Goal: Information Seeking & Learning: Find specific fact

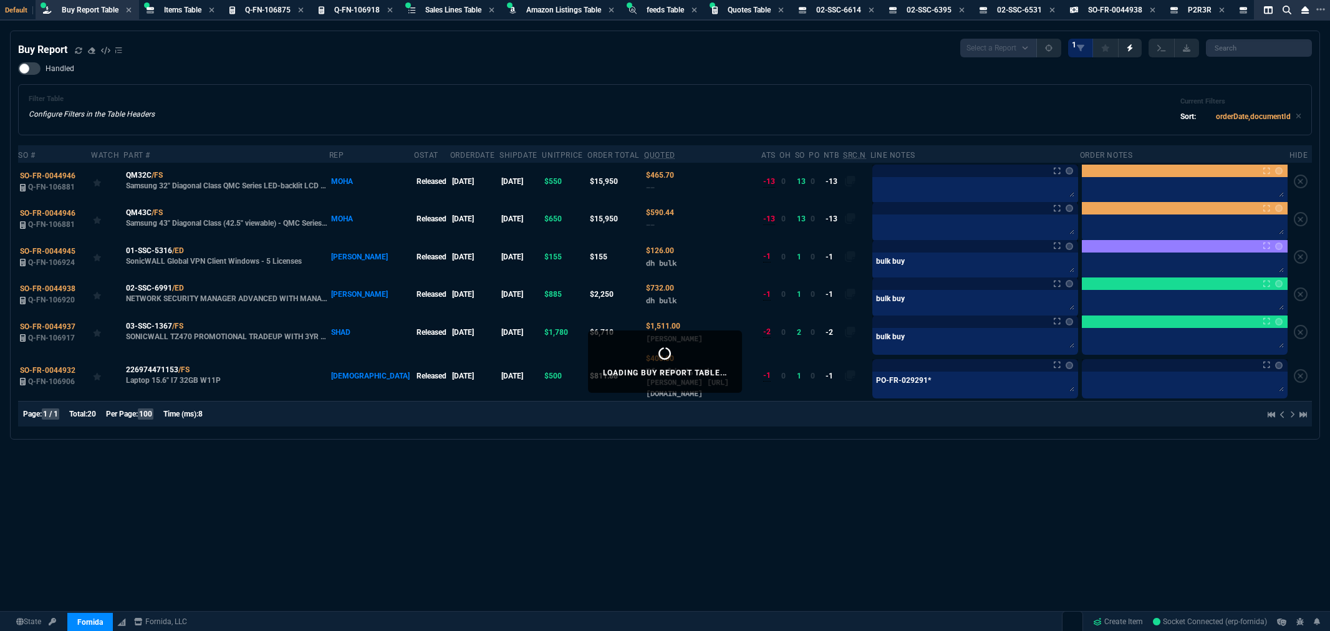
select select "8: NEPT"
click at [184, 7] on span "Items Table" at bounding box center [182, 10] width 37 height 9
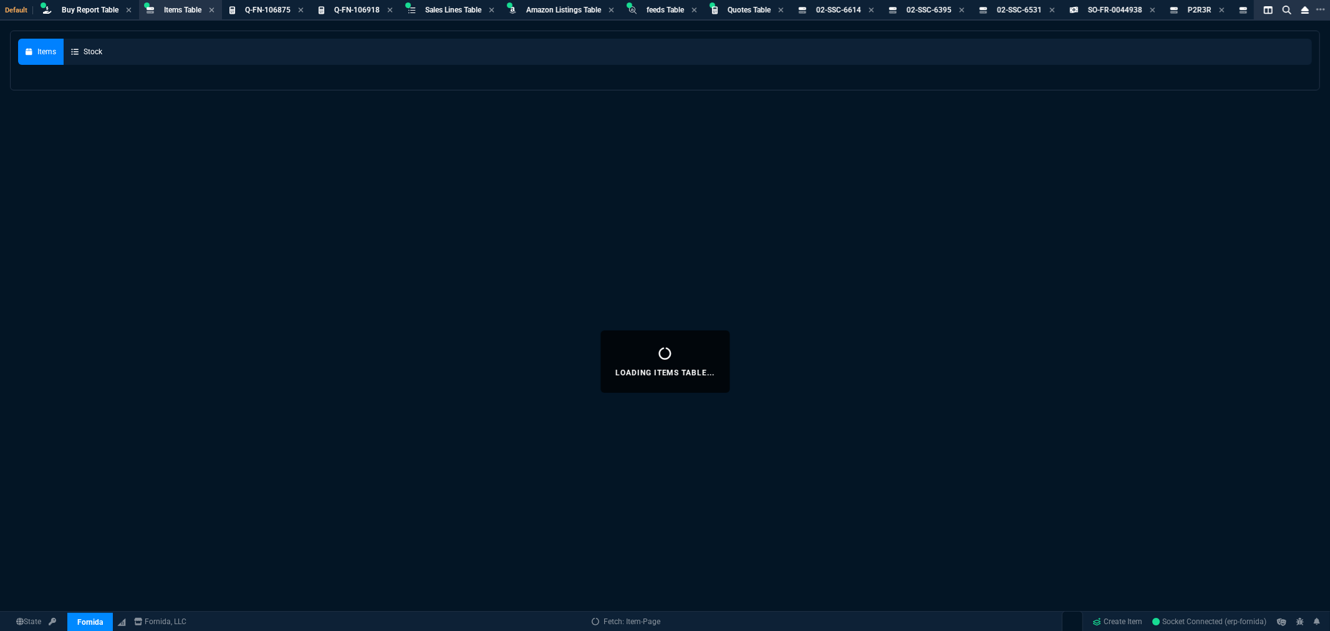
select select
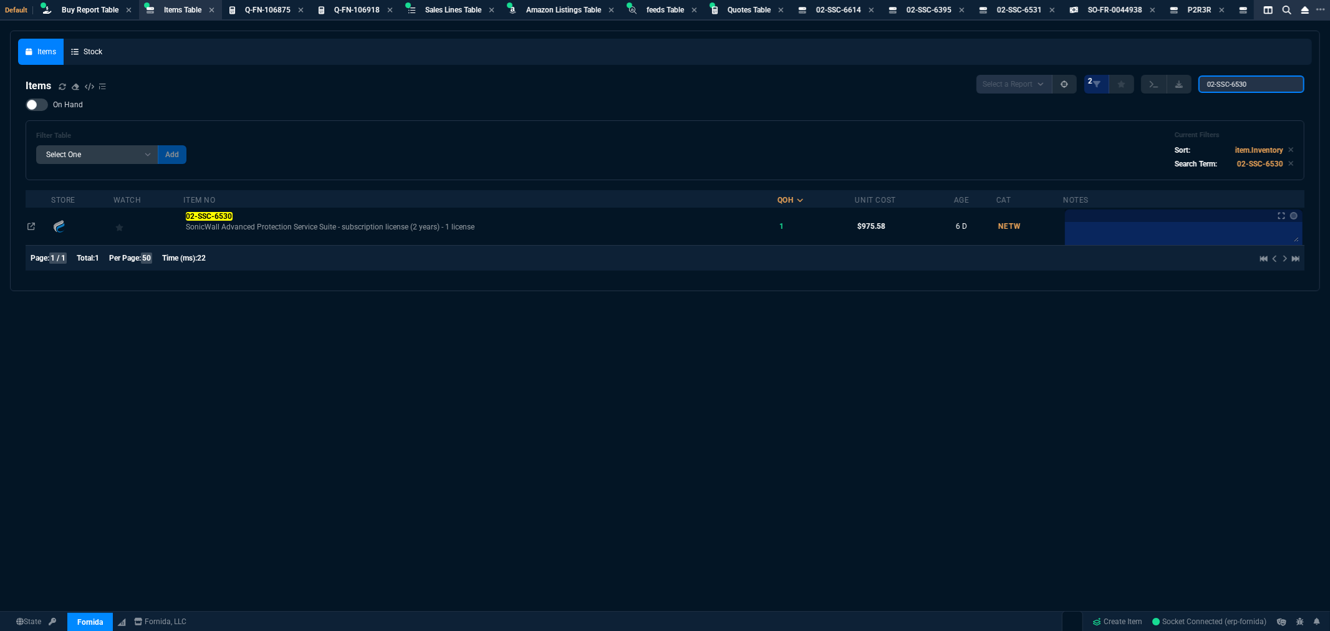
drag, startPoint x: 1266, startPoint y: 84, endPoint x: 1076, endPoint y: 77, distance: 190.3
click at [1076, 77] on div "Select a Report NEW QUERY 2 02-SSC-6530" at bounding box center [1140, 84] width 328 height 19
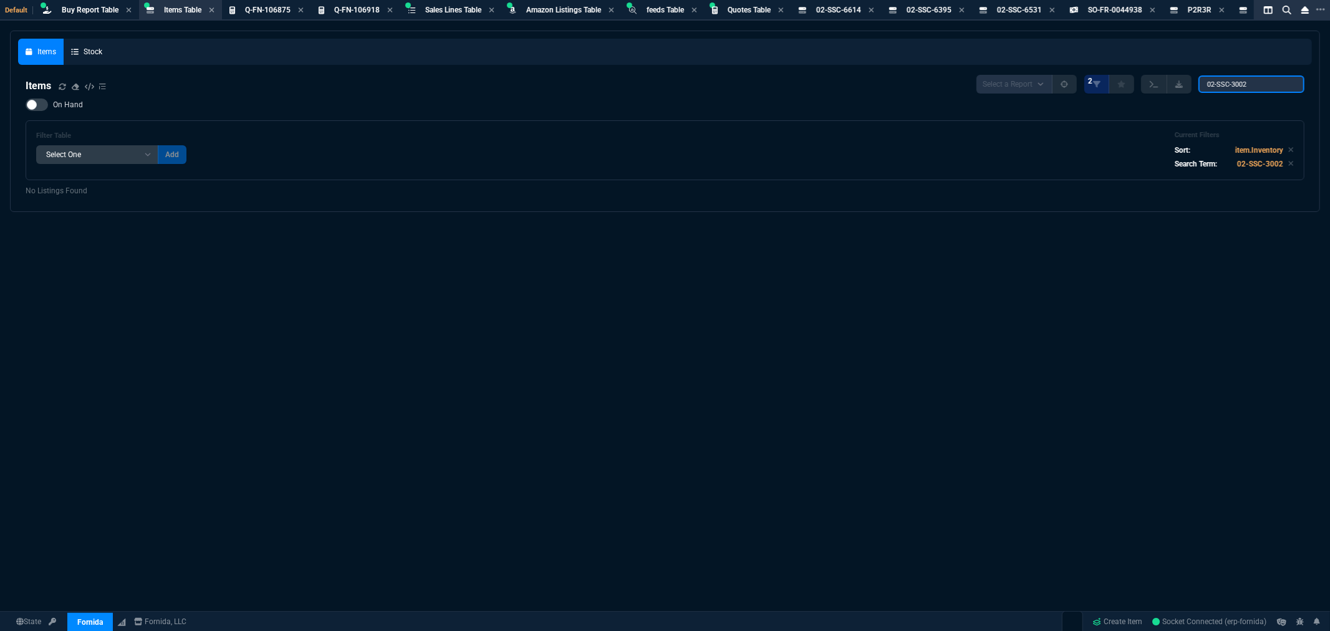
click at [1218, 79] on input "02-SSC-3002" at bounding box center [1251, 83] width 106 height 17
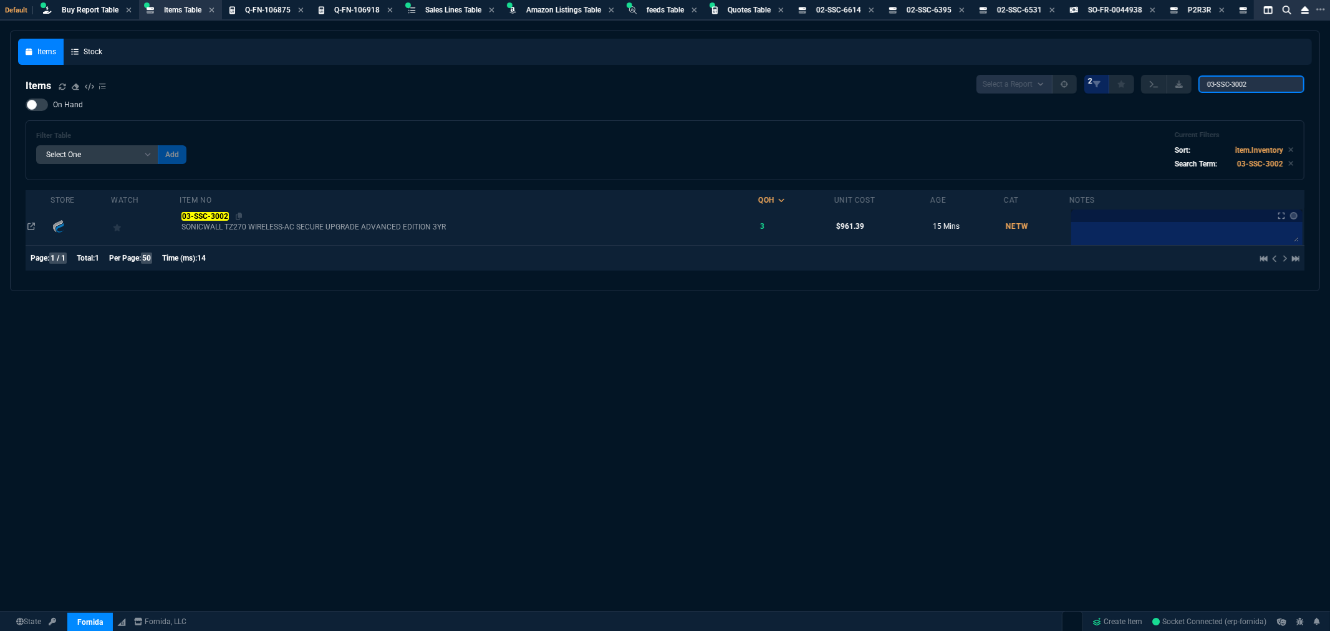
type input "03-SSC-3002"
click at [213, 215] on mark "03-SSC-3002" at bounding box center [204, 216] width 47 height 9
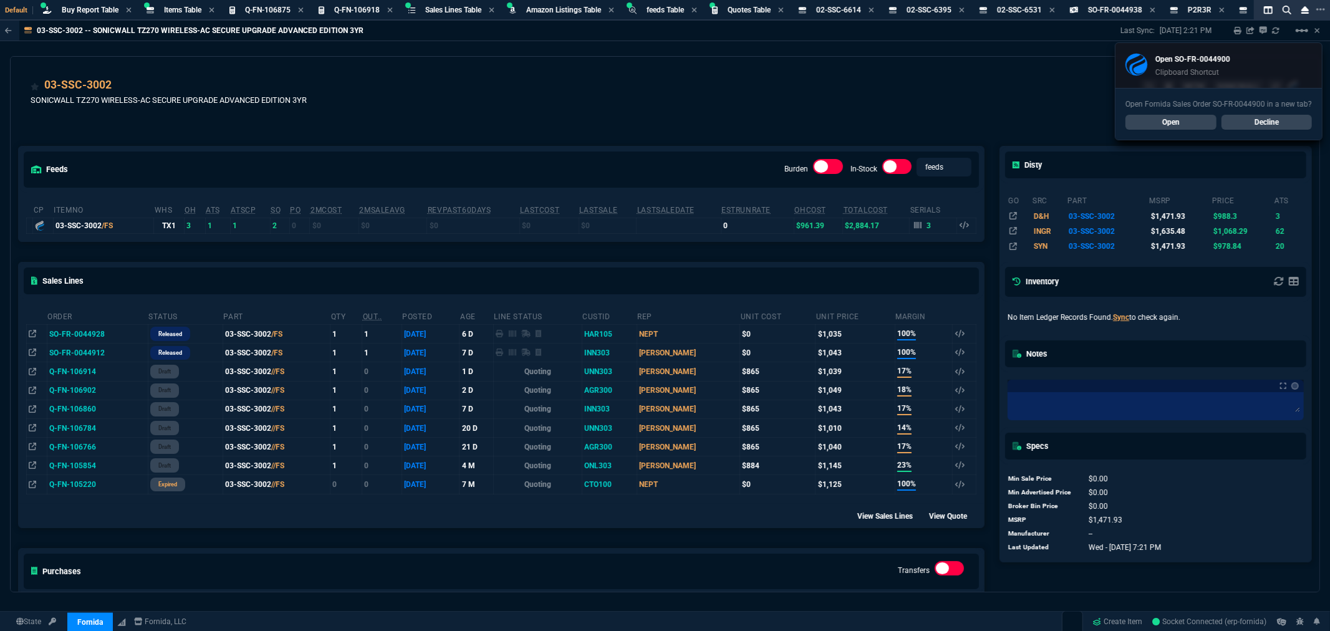
click at [489, 95] on div "03-SSC-3002 SONICWALL TZ270 WIRELESS-AC SECURE UPGRADE ADVANCED EDITION 3YR NET…" at bounding box center [665, 99] width 1269 height 44
click at [1162, 127] on link "Open" at bounding box center [1170, 122] width 91 height 15
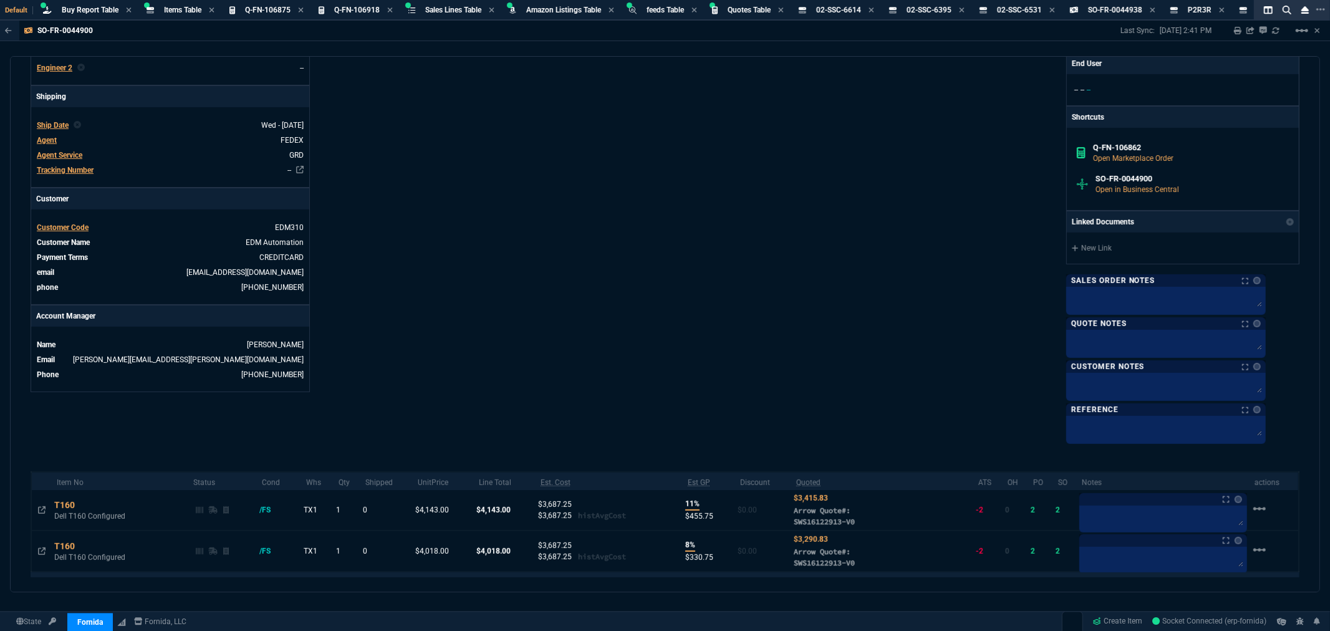
scroll to position [454, 0]
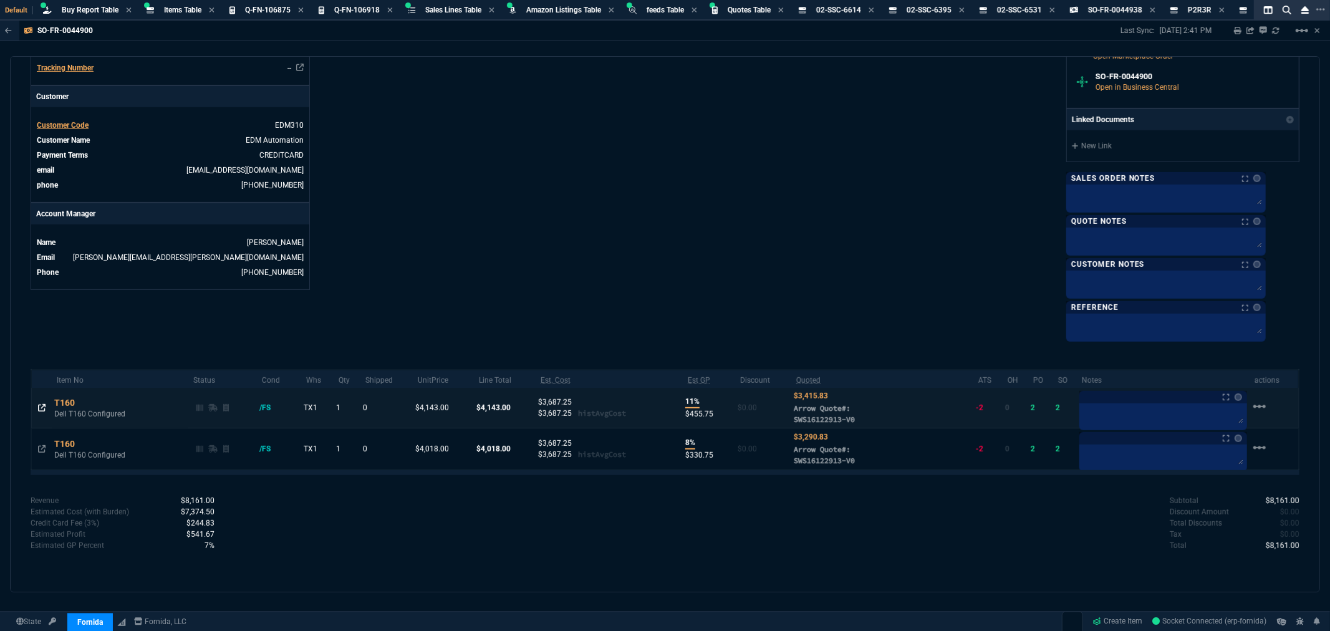
click at [39, 407] on icon at bounding box center [41, 407] width 7 height 7
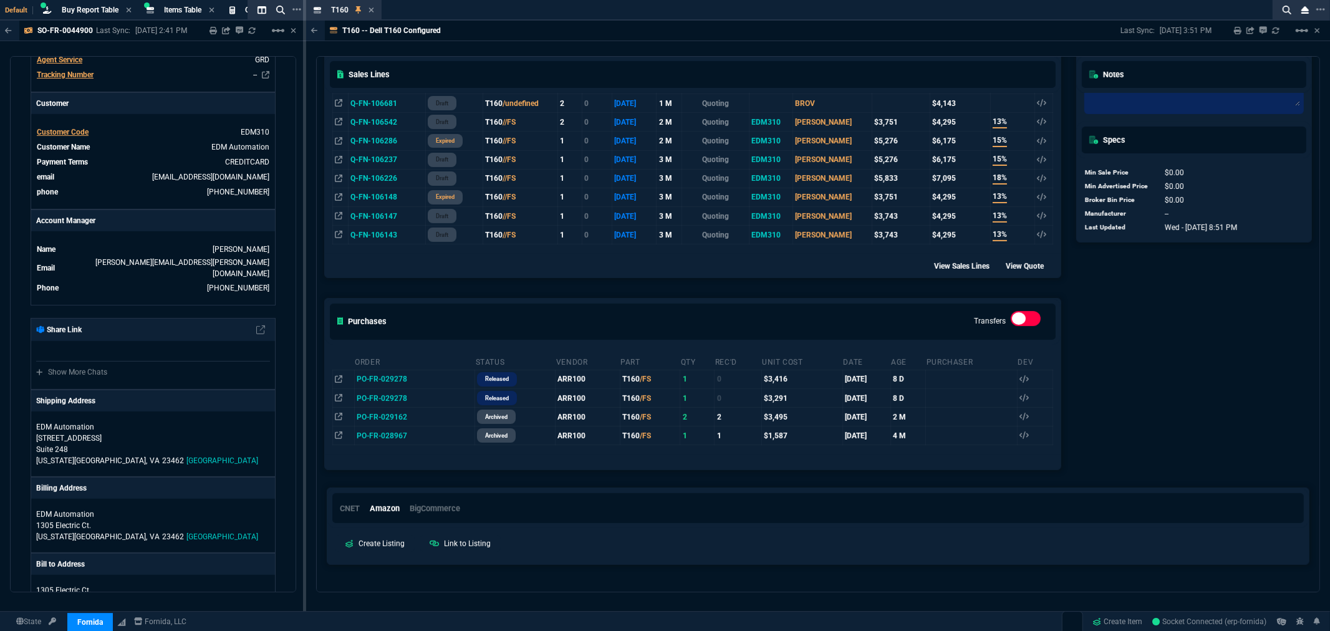
scroll to position [346, 0]
click at [415, 378] on icon at bounding box center [415, 376] width 7 height 7
drag, startPoint x: 650, startPoint y: 27, endPoint x: 459, endPoint y: 25, distance: 190.8
click at [650, 27] on div "T160 -- Dell T160 Configured Last Sync: 9/10/25, 3:51 PM Sharing T160 Link Dev …" at bounding box center [818, 31] width 1024 height 21
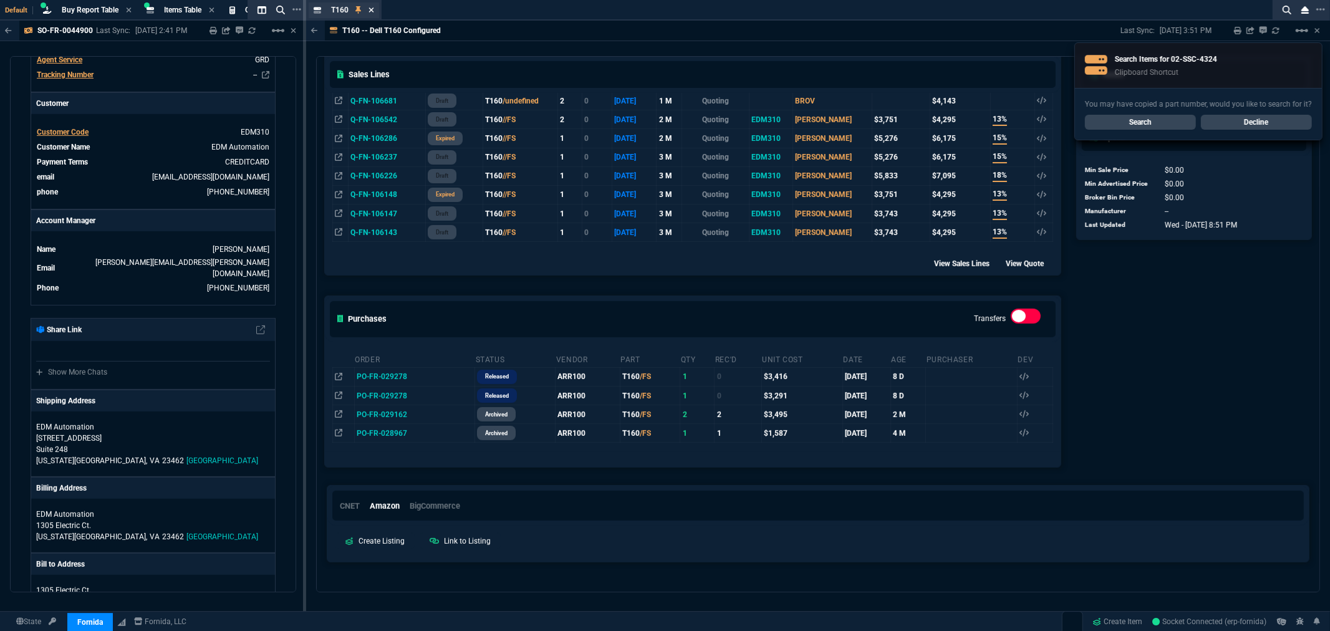
click at [370, 9] on icon at bounding box center [371, 9] width 5 height 5
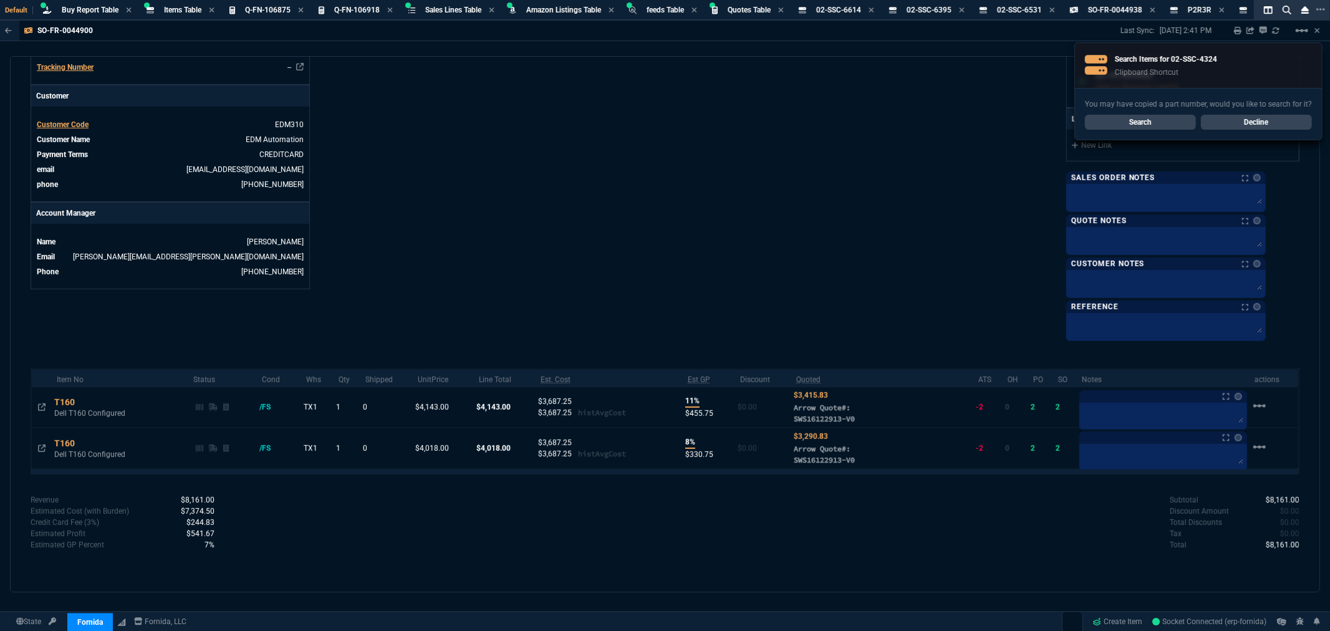
scroll to position [454, 0]
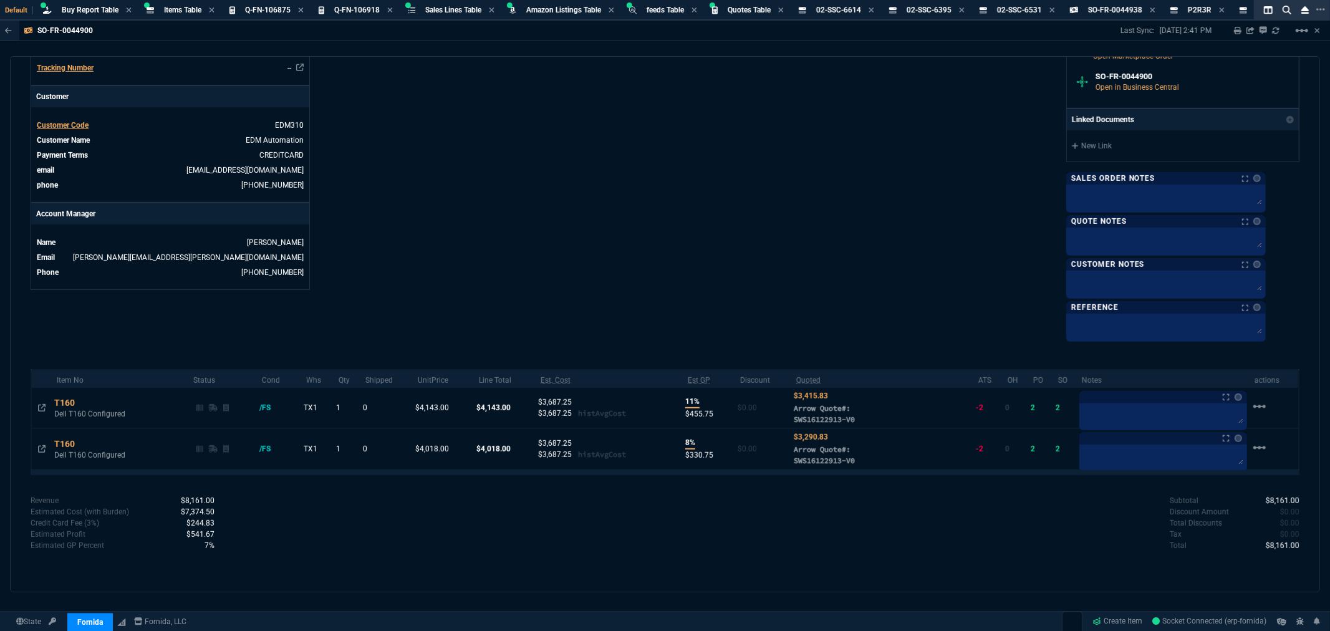
drag, startPoint x: 575, startPoint y: 142, endPoint x: 531, endPoint y: 100, distance: 60.4
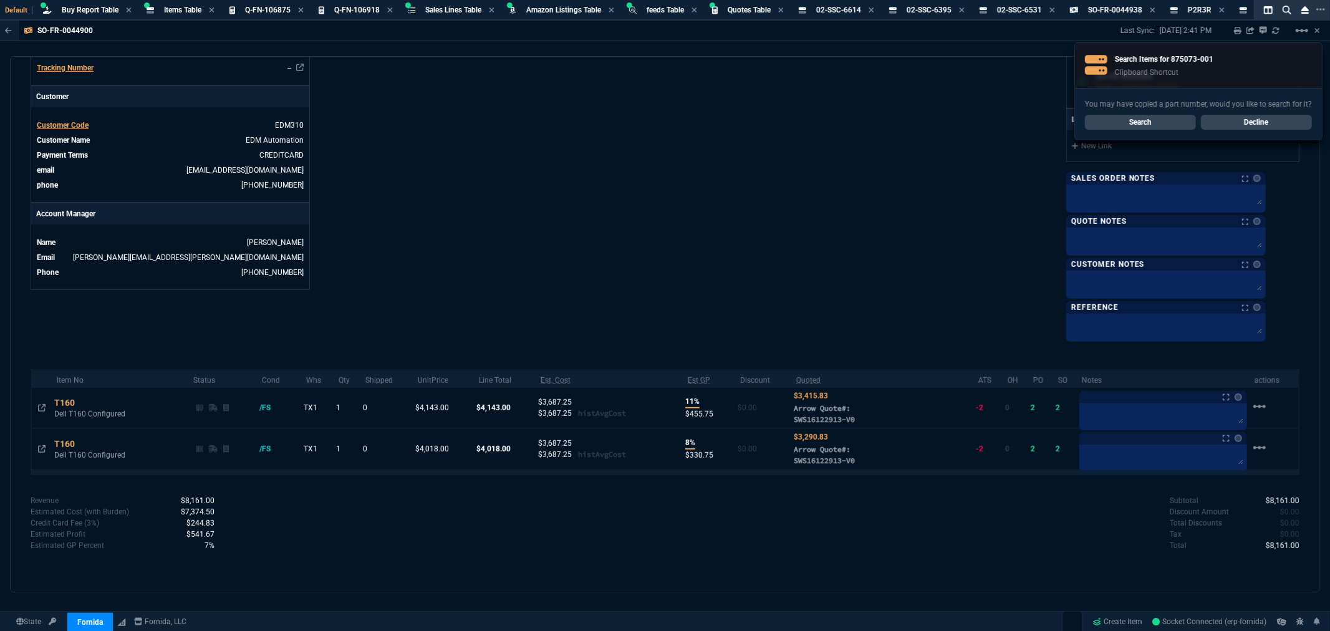
click at [1119, 125] on link "Search" at bounding box center [1140, 122] width 111 height 15
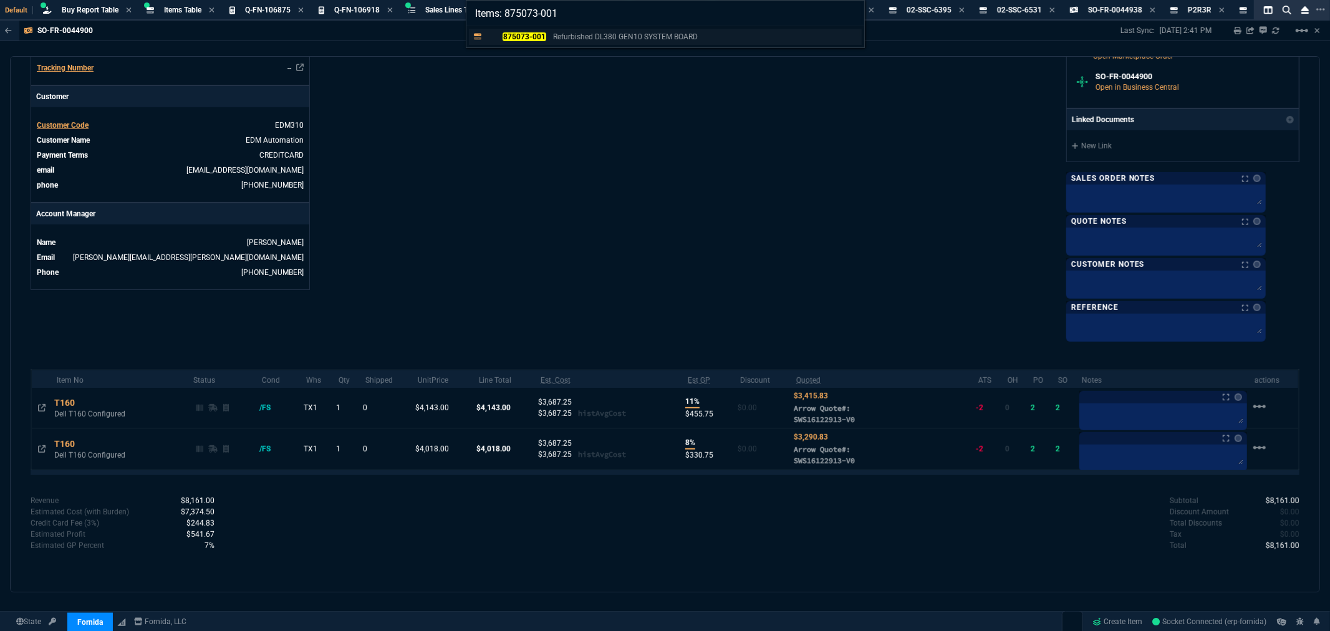
click at [519, 34] on mark "875073-001" at bounding box center [524, 36] width 43 height 9
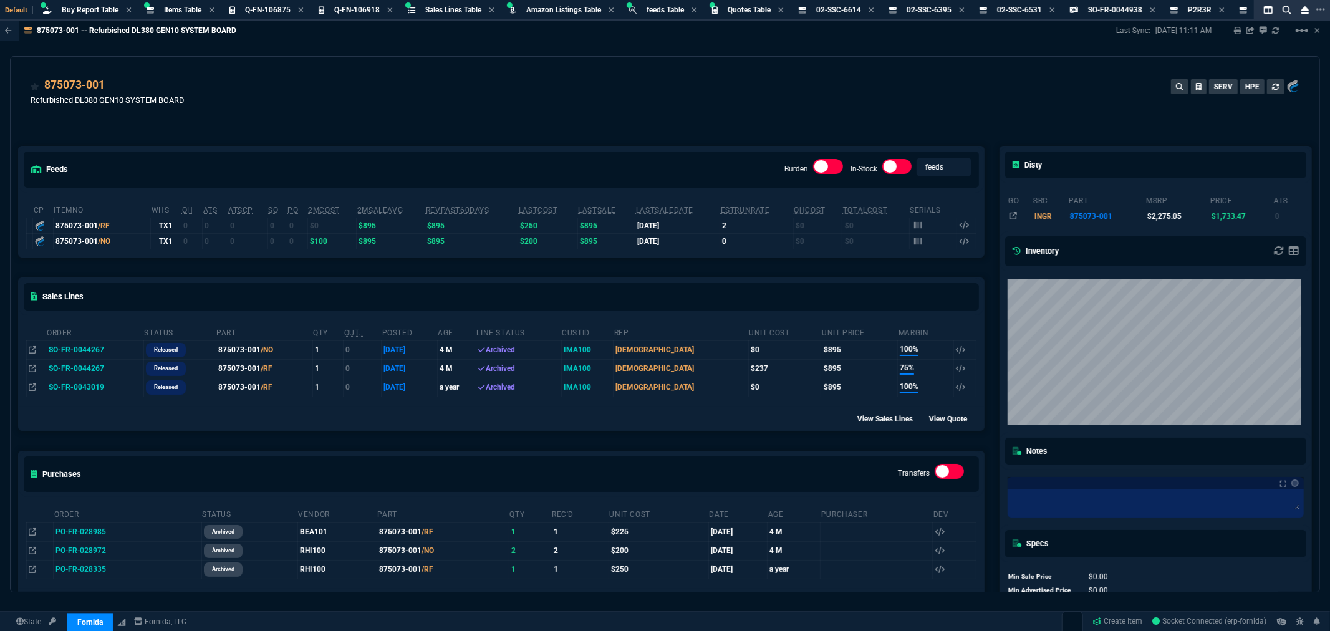
scroll to position [69, 0]
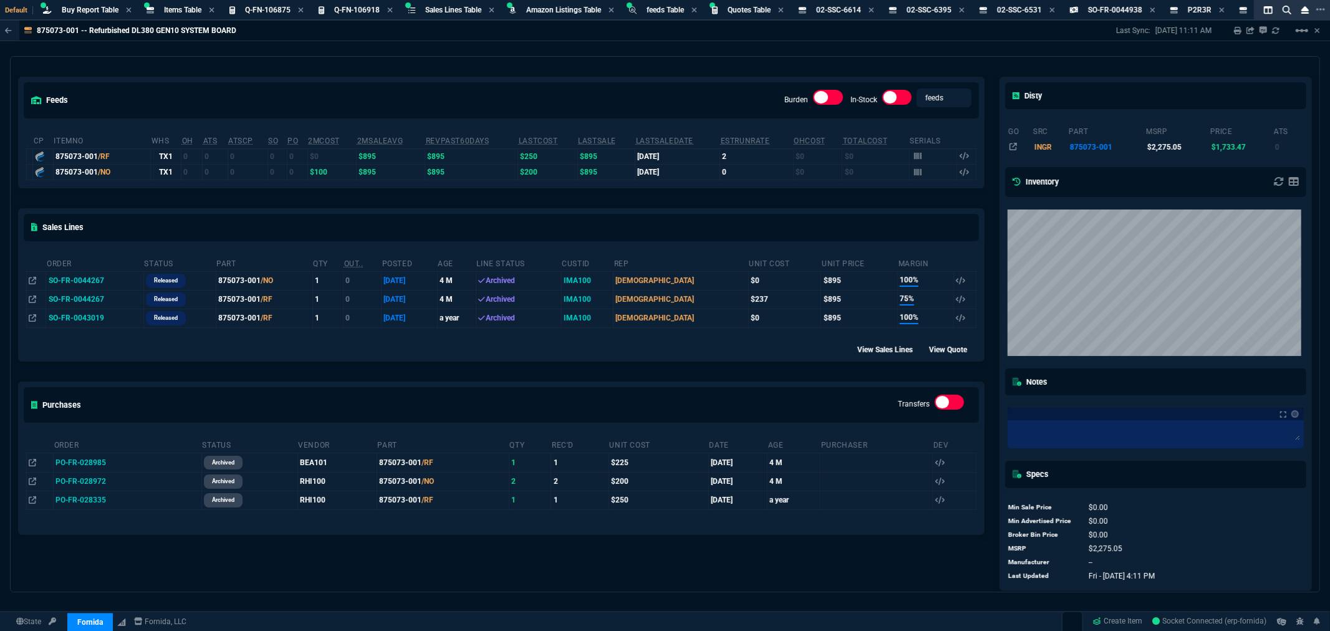
click at [1328, 81] on div "875073-001 -- Refurbished DL380 GEN10 SYSTEM BOARD Last Sync: 5/30/25, 11:11 AM…" at bounding box center [665, 307] width 1330 height 572
click at [200, 77] on div "feeds Burden In-Stock feeds prices" at bounding box center [501, 100] width 965 height 46
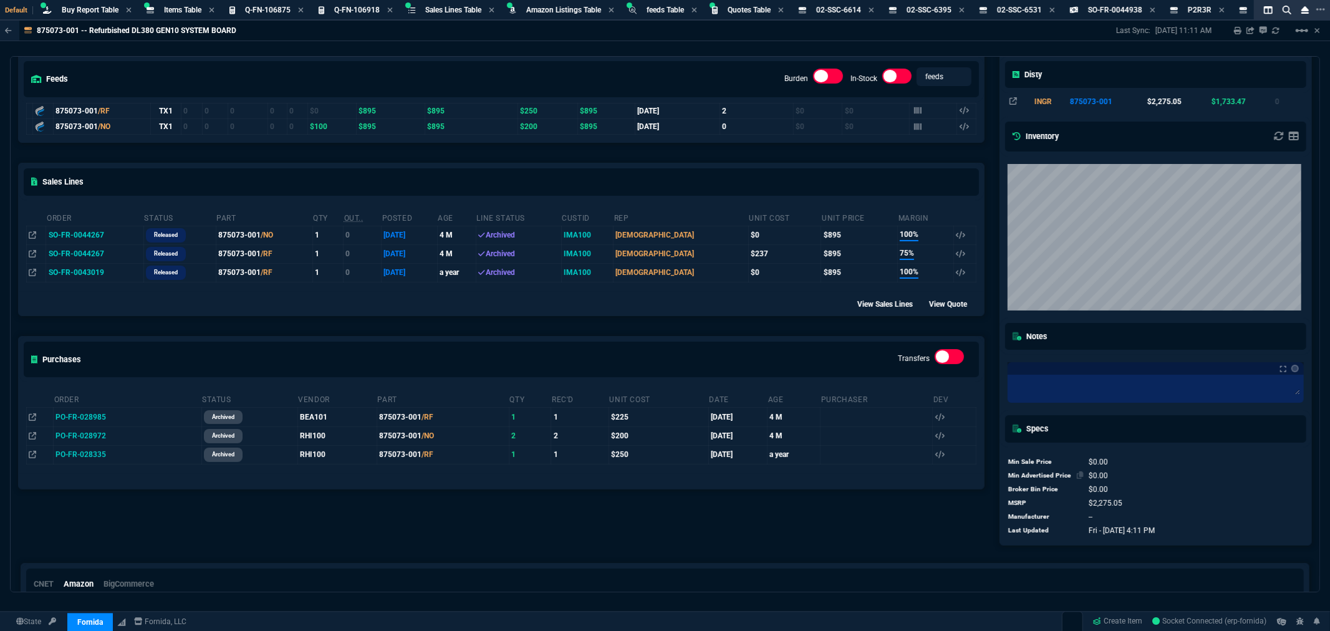
scroll to position [138, 0]
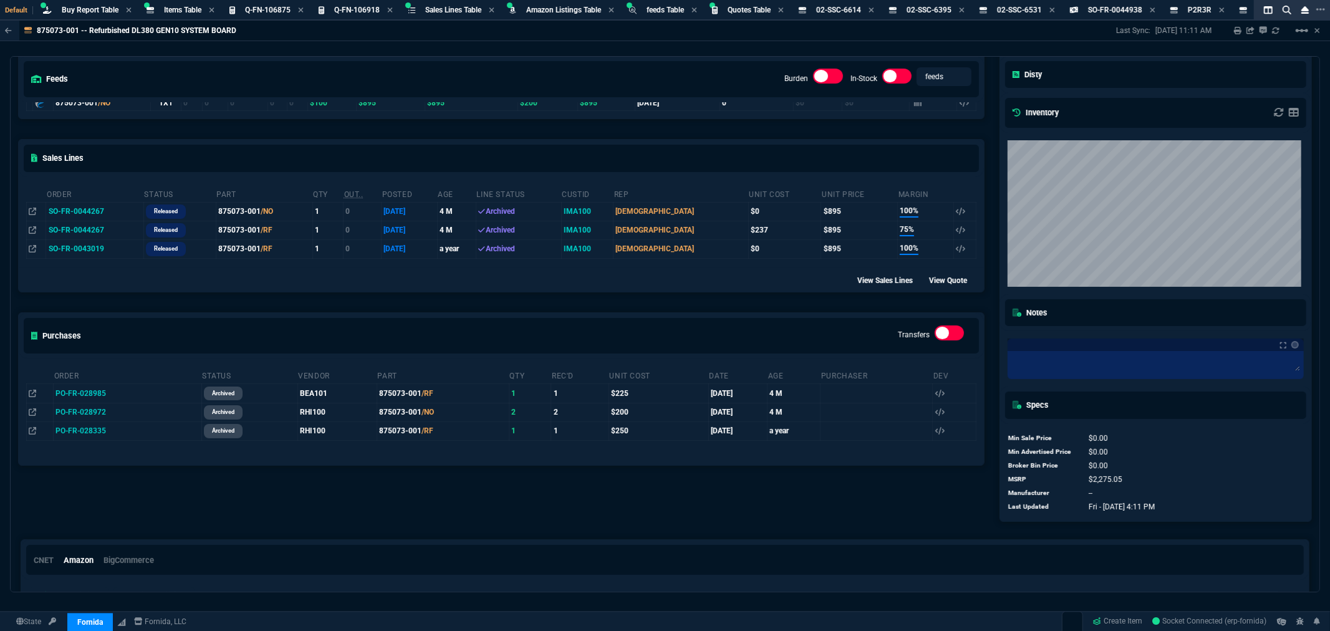
click at [493, 56] on div "875073-001 Refurbished DL380 GEN10 SYSTEM BOARD SERV HPE feeds Burden In-Stock …" at bounding box center [665, 324] width 1310 height 536
click at [258, 51] on div "875073-001 -- Refurbished DL380 GEN10 SYSTEM BOARD Last Sync: 5/30/25, 11:11 AM…" at bounding box center [665, 307] width 1330 height 572
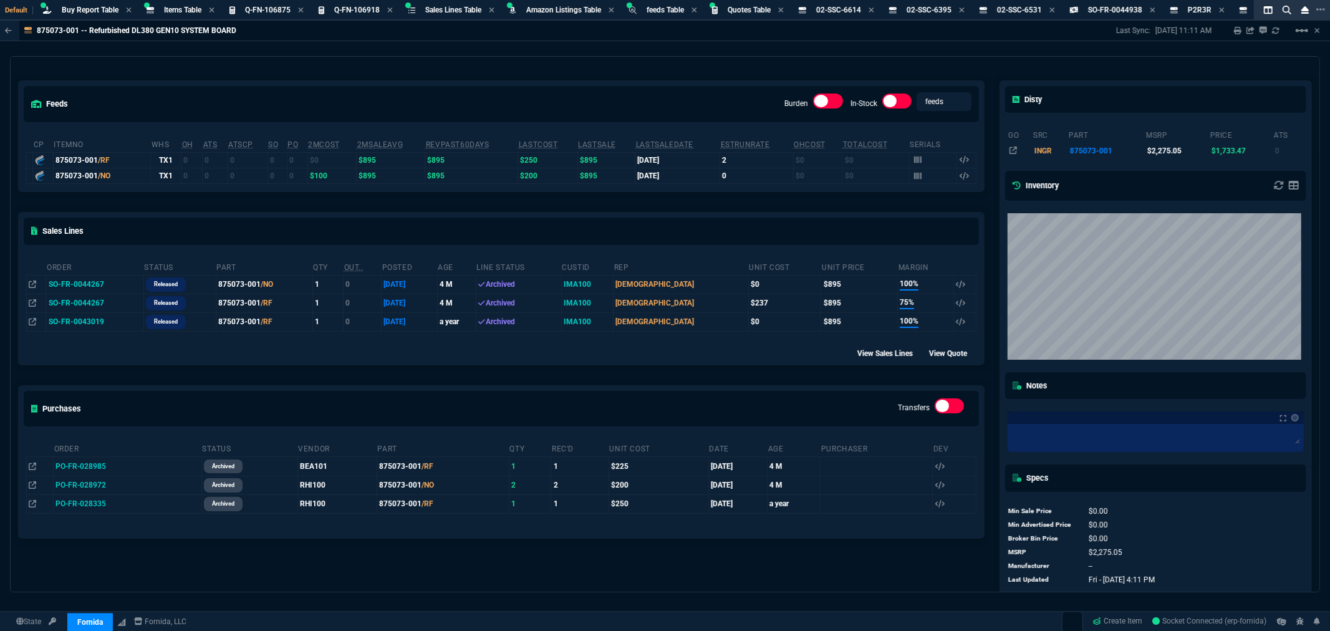
scroll to position [0, 0]
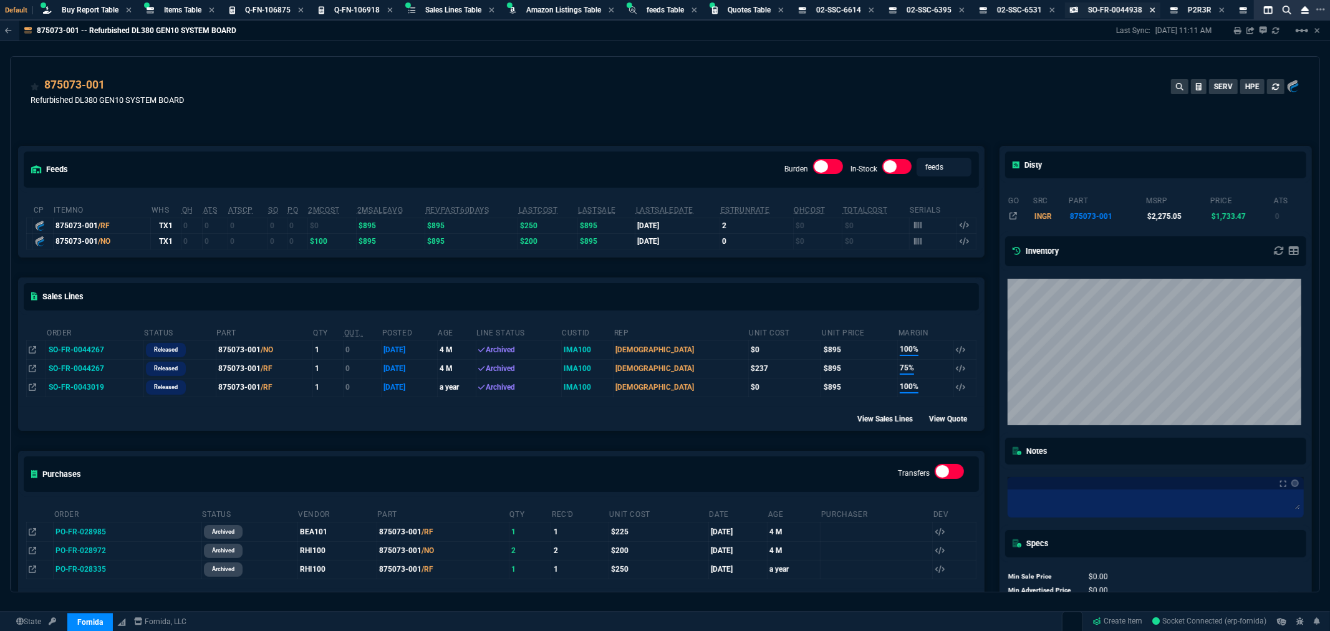
click at [1155, 9] on icon at bounding box center [1152, 9] width 5 height 5
click at [1144, 7] on icon at bounding box center [1142, 9] width 6 height 7
click at [1053, 9] on icon at bounding box center [1050, 9] width 5 height 5
click at [1032, 9] on icon at bounding box center [1029, 9] width 5 height 5
click at [1054, 7] on icon at bounding box center [1051, 9] width 6 height 7
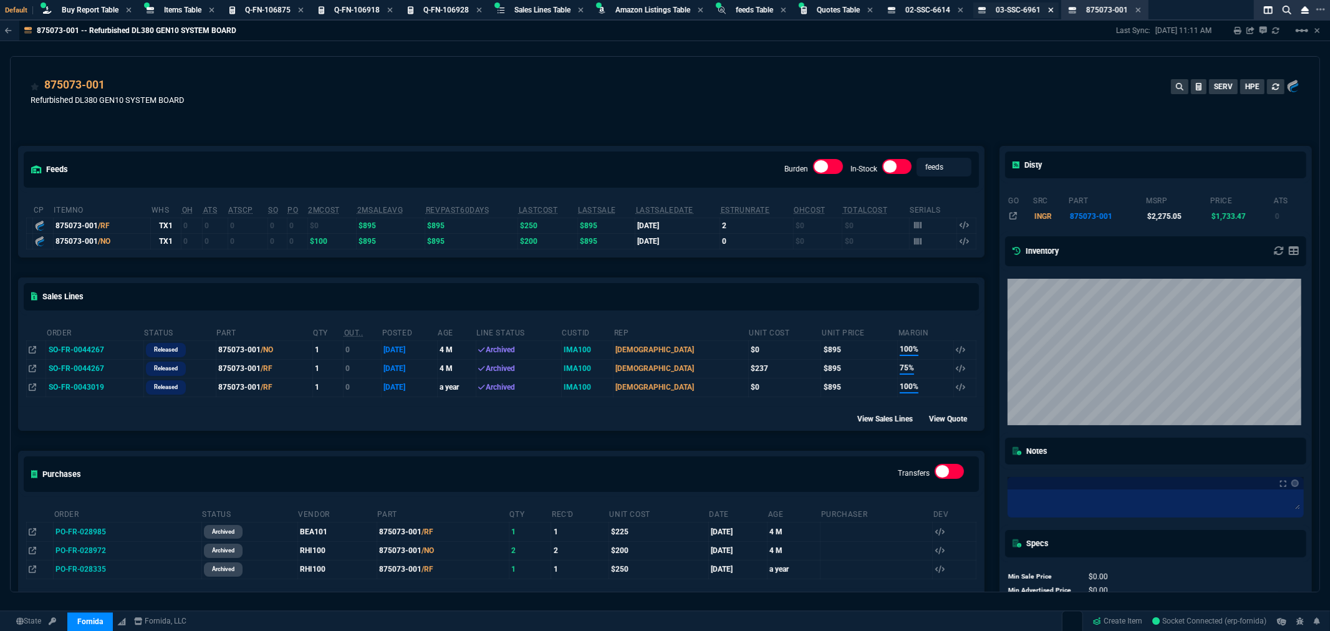
click at [1053, 8] on icon at bounding box center [1050, 9] width 5 height 5
click at [1051, 10] on icon at bounding box center [1048, 9] width 6 height 7
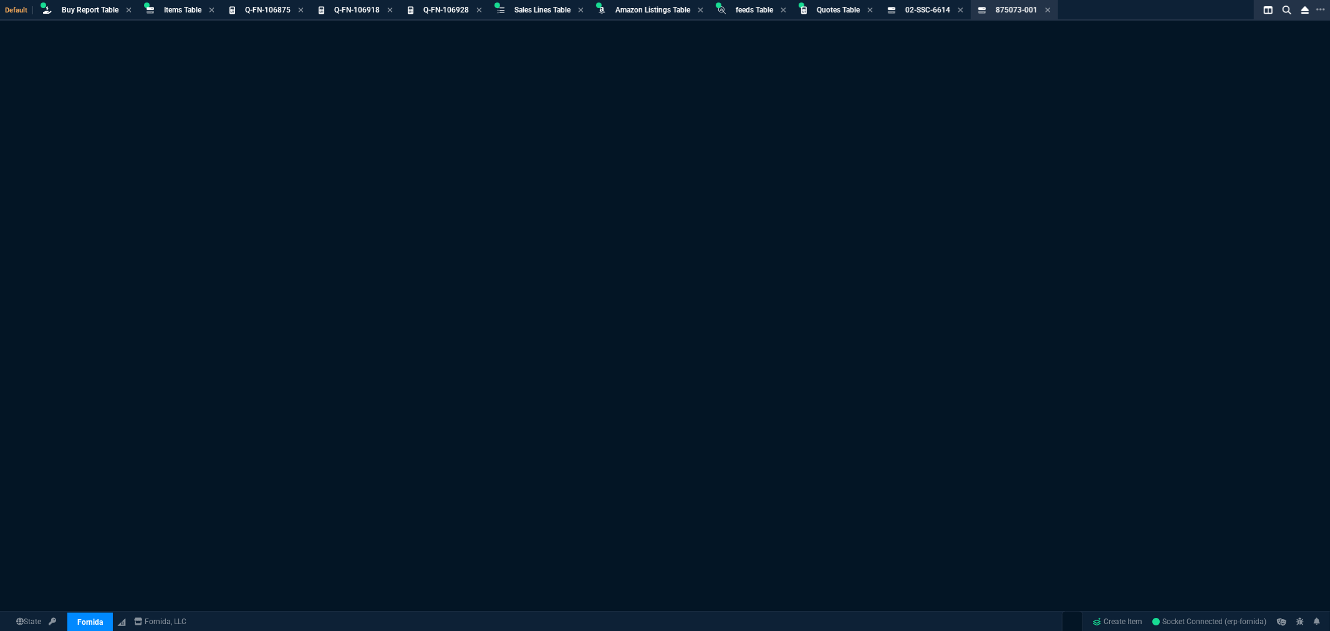
click at [90, 1] on section "Buy Report Table Loading..." at bounding box center [88, 10] width 104 height 21
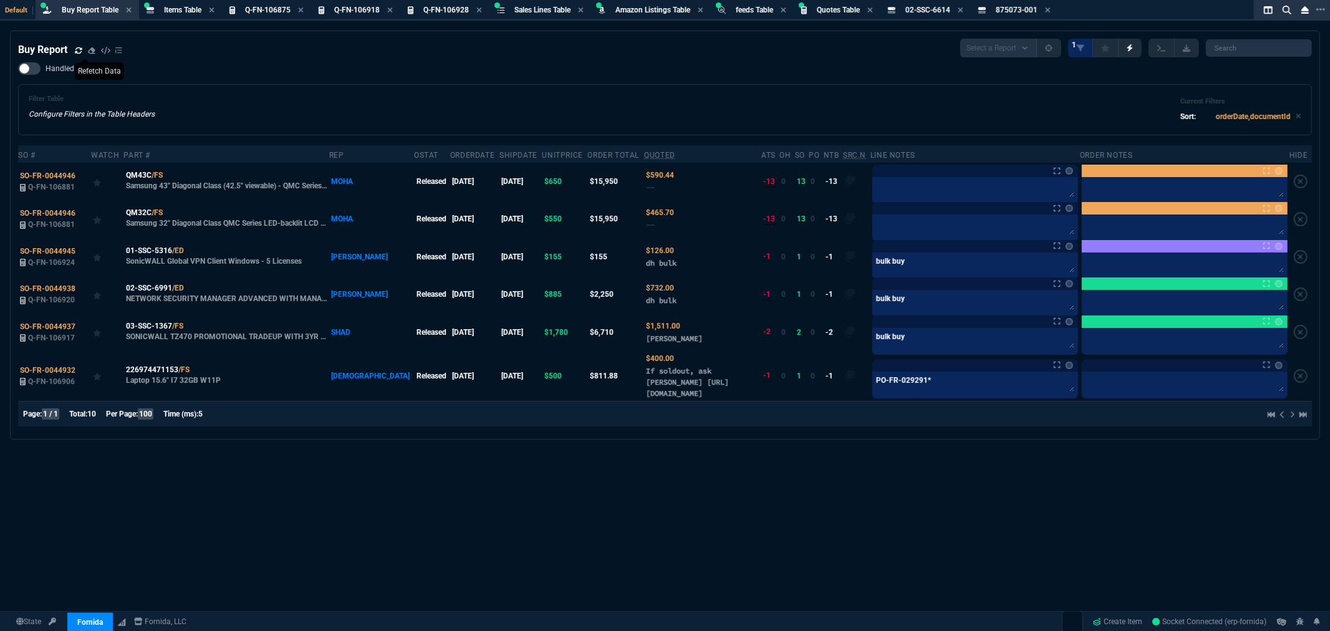
click at [78, 47] on icon at bounding box center [78, 50] width 7 height 6
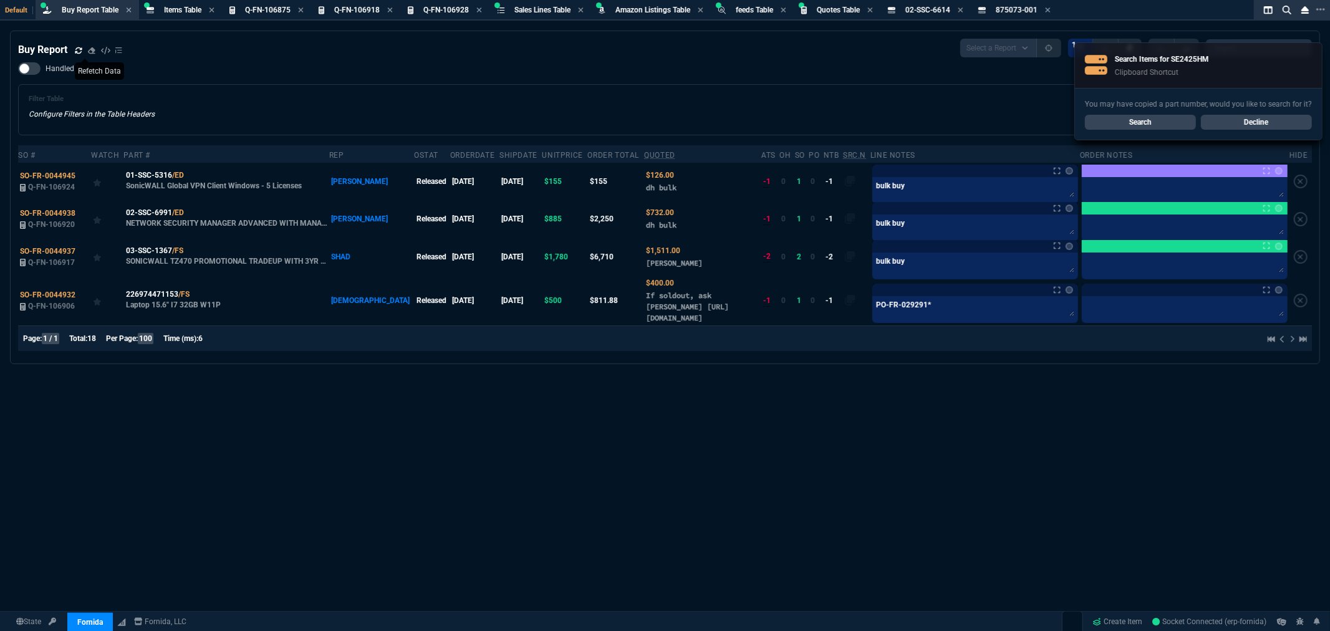
click at [1144, 120] on link "Search" at bounding box center [1140, 122] width 111 height 15
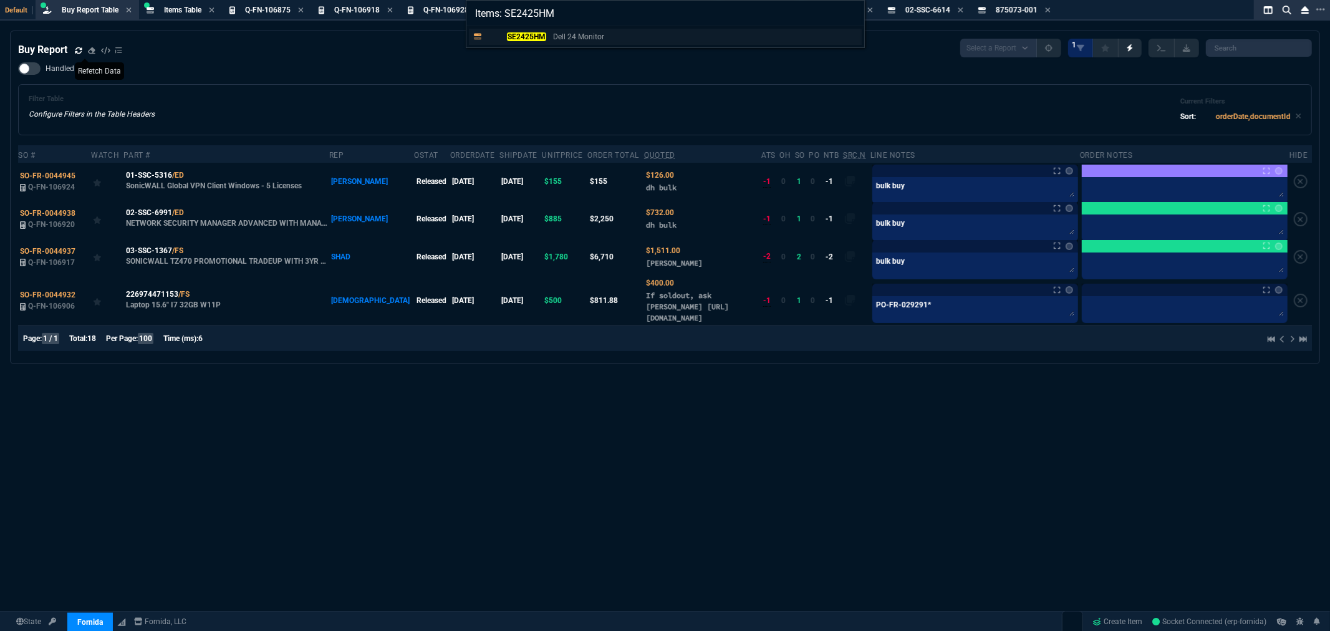
click at [555, 35] on p "Dell 24 Monitor" at bounding box center [578, 36] width 51 height 11
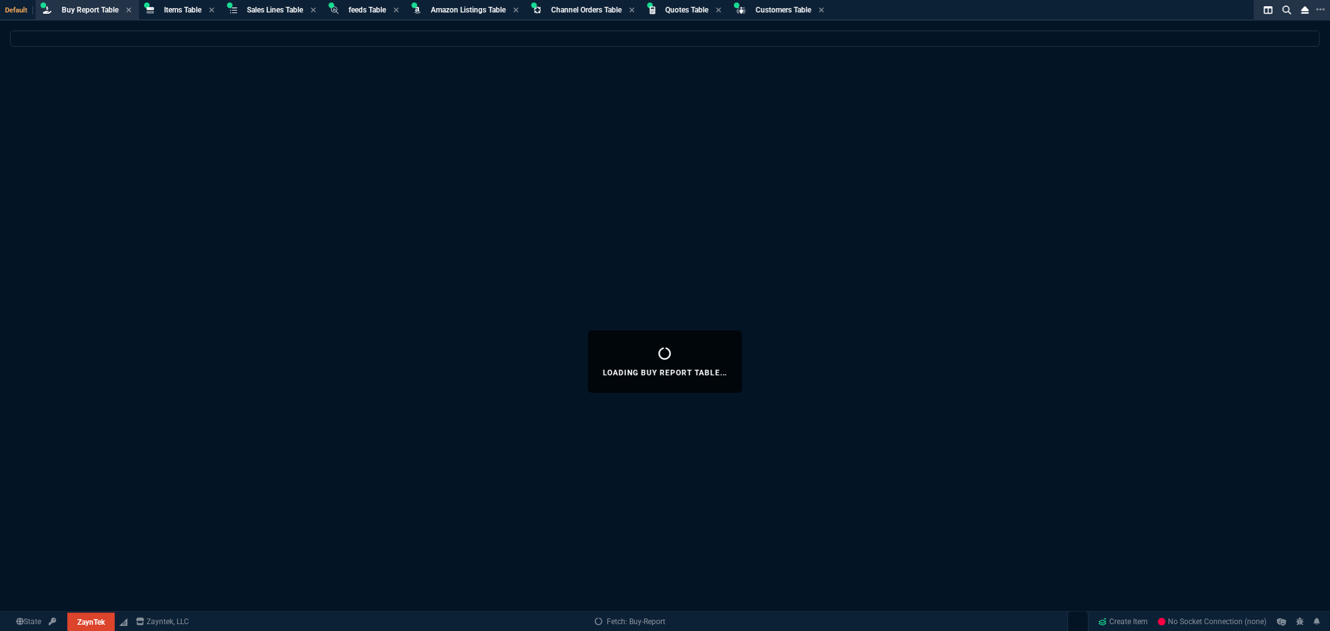
select select "8: NEPT"
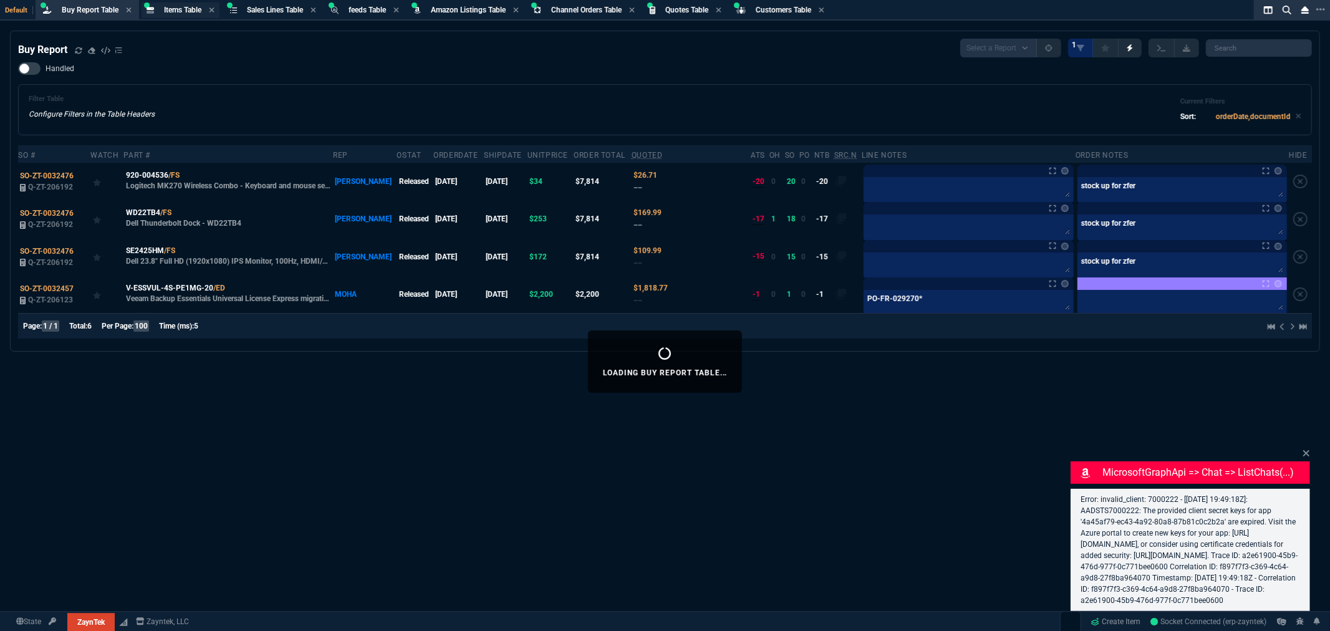
click at [184, 9] on span "Items Table" at bounding box center [182, 10] width 37 height 9
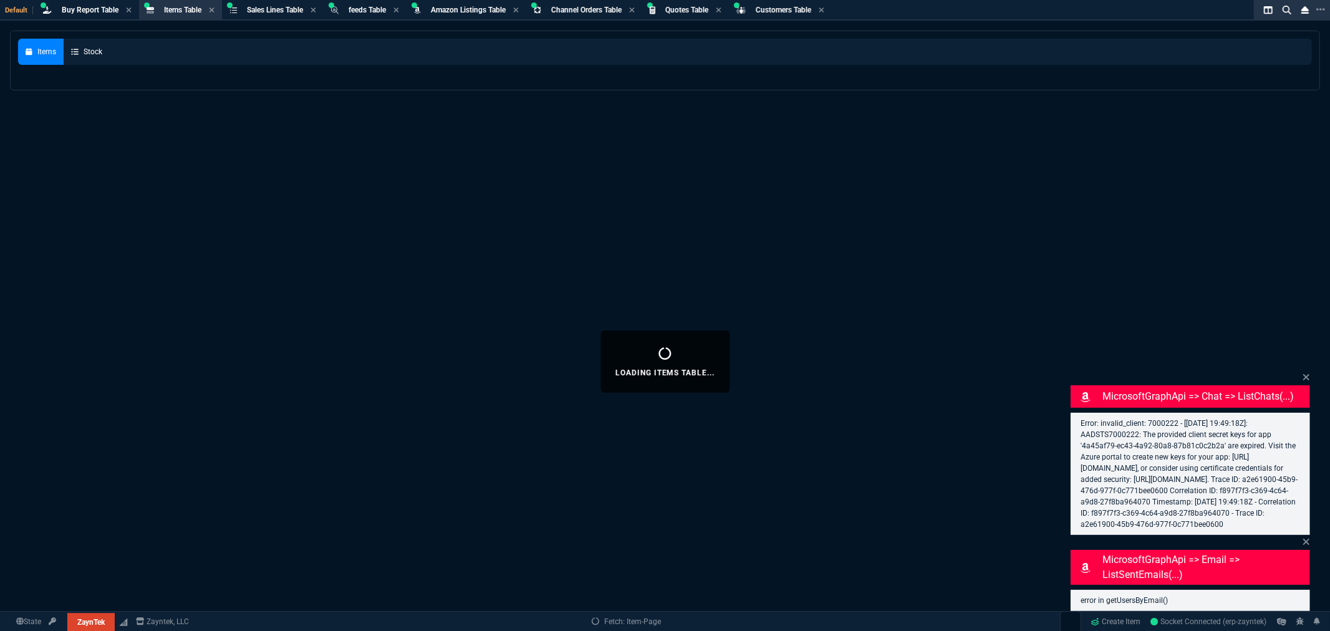
select select
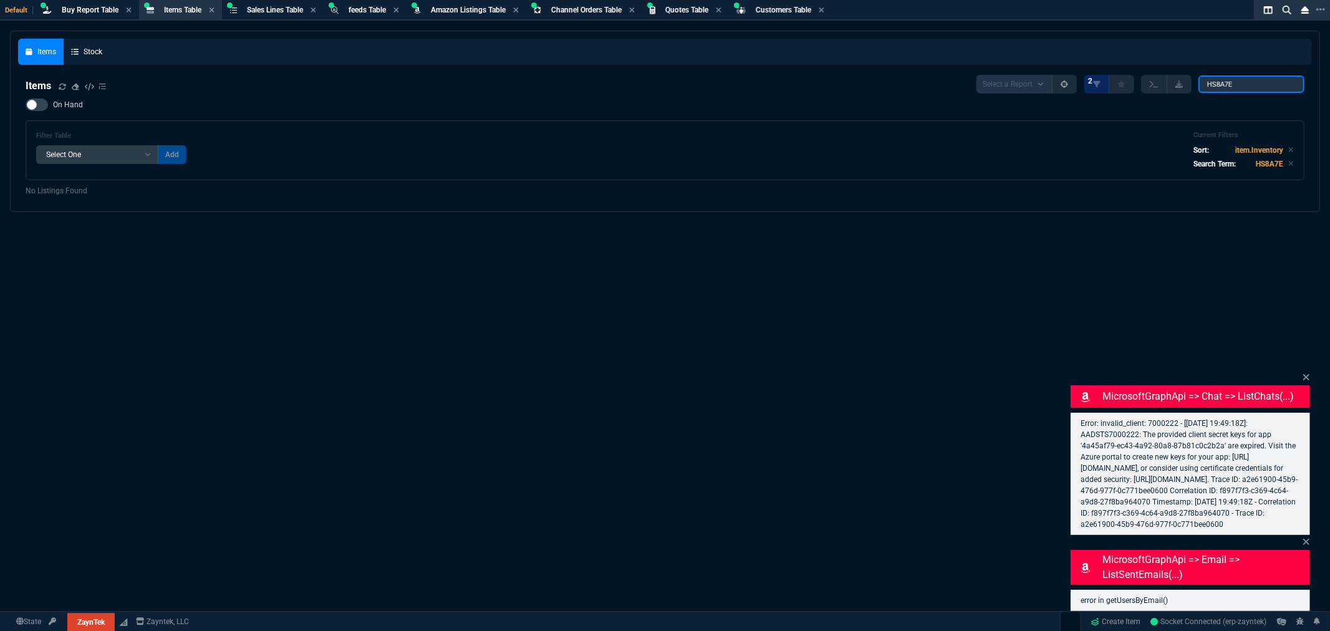
drag, startPoint x: 1263, startPoint y: 82, endPoint x: 1088, endPoint y: 75, distance: 175.3
click at [1101, 78] on div "Select a Report NEW QUERY 2 HS8A7E" at bounding box center [1140, 84] width 328 height 19
paste input "875073-001"
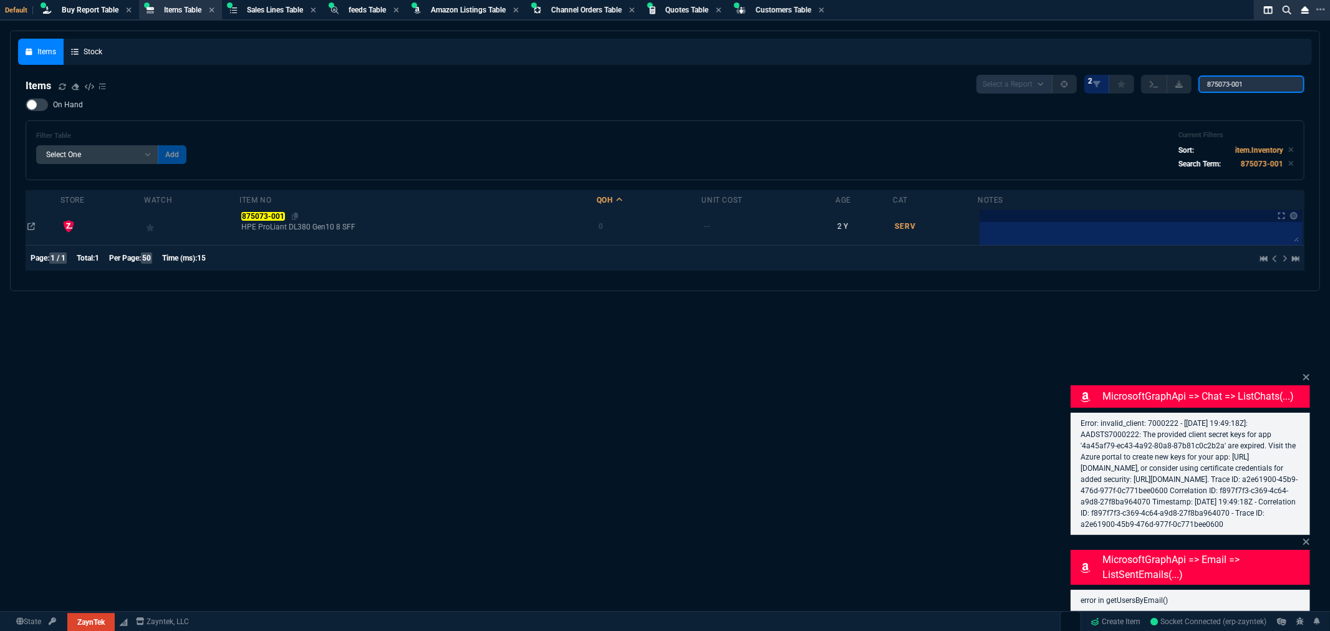
type input "875073-001"
click at [269, 219] on mark "875073-001" at bounding box center [262, 216] width 43 height 9
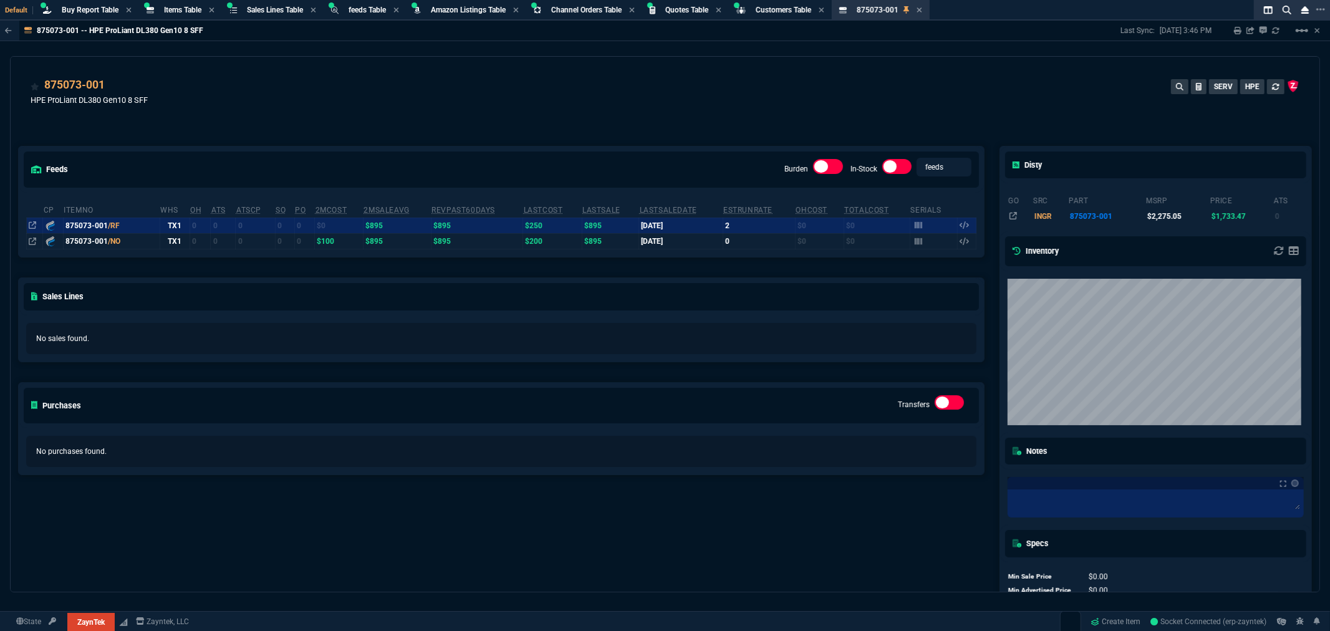
click at [198, 89] on div "875073-001 HPE ProLiant DL380 Gen10 8 SFF SERV HPE" at bounding box center [665, 99] width 1269 height 44
click at [88, 2] on div "Buy Report Table Loading..." at bounding box center [87, 10] width 99 height 16
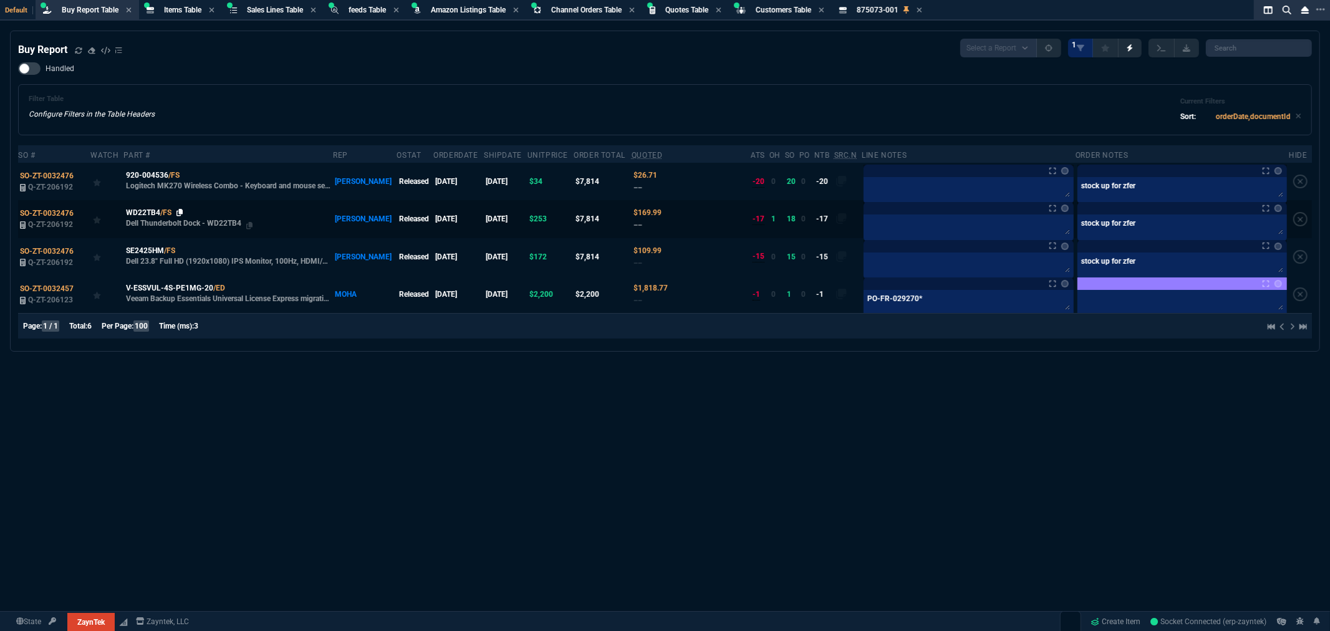
click at [180, 213] on icon at bounding box center [179, 212] width 7 height 7
drag, startPoint x: 79, startPoint y: 403, endPoint x: 95, endPoint y: 401, distance: 15.8
click at [84, 404] on div "Buy Report Select a Report Not Purchased 1 Handled Filter Table Configure Filte…" at bounding box center [665, 362] width 1330 height 662
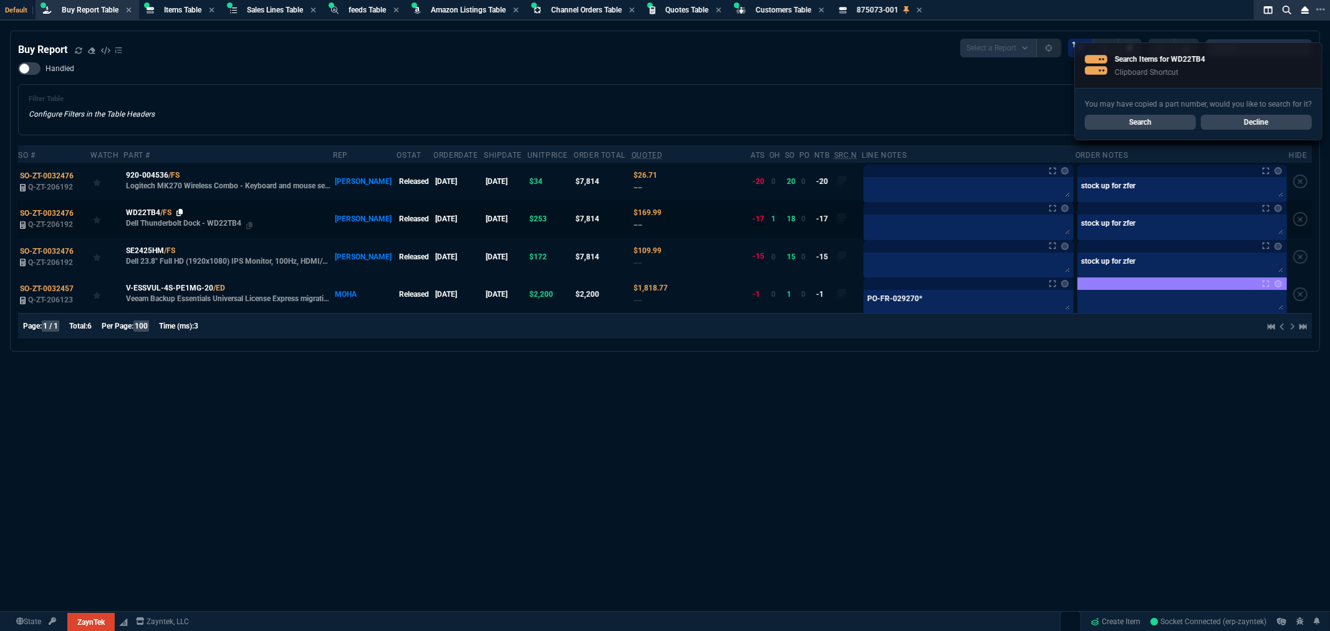
click at [180, 210] on icon at bounding box center [179, 212] width 7 height 7
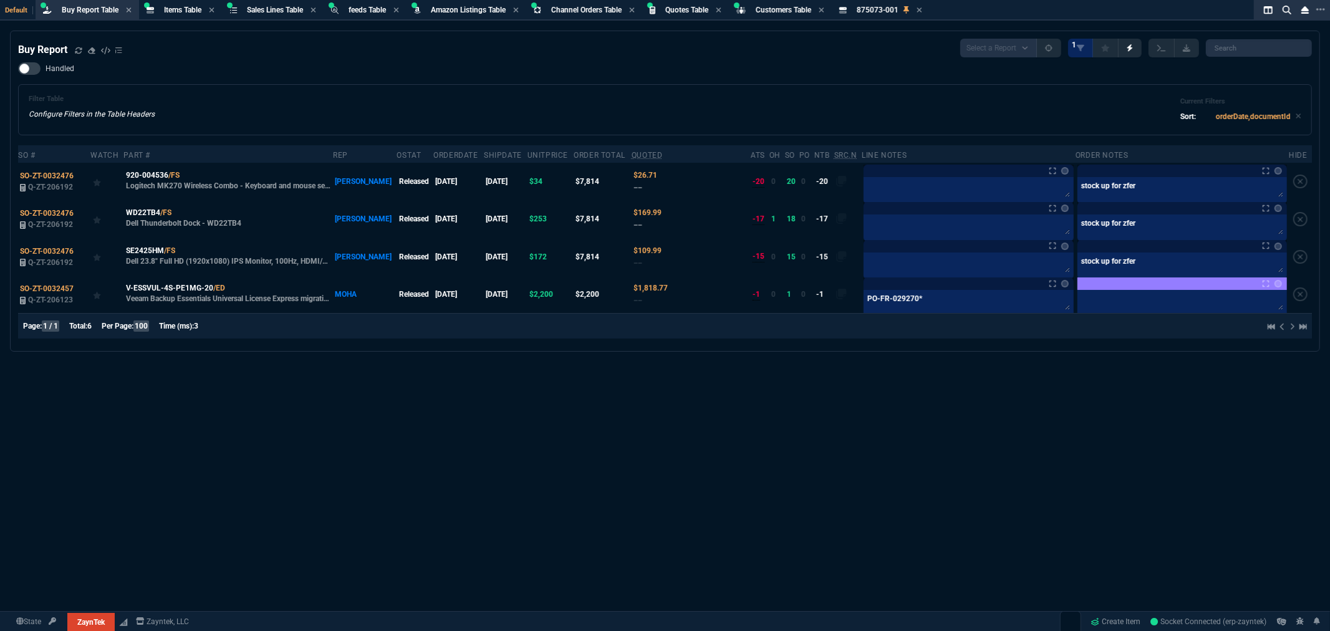
click at [514, 428] on div "Buy Report Select a Report Not Purchased 1 Handled Filter Table Configure Filte…" at bounding box center [665, 362] width 1330 height 662
click at [1129, 370] on div "Buy Report Select a Report Not Purchased 1 Handled Filter Table Configure Filte…" at bounding box center [665, 362] width 1330 height 662
click at [882, 106] on div "Filter Table Configure Filters in the Table Headers Current Filters Sort: order…" at bounding box center [665, 110] width 1273 height 30
click at [185, 249] on icon at bounding box center [183, 249] width 7 height 7
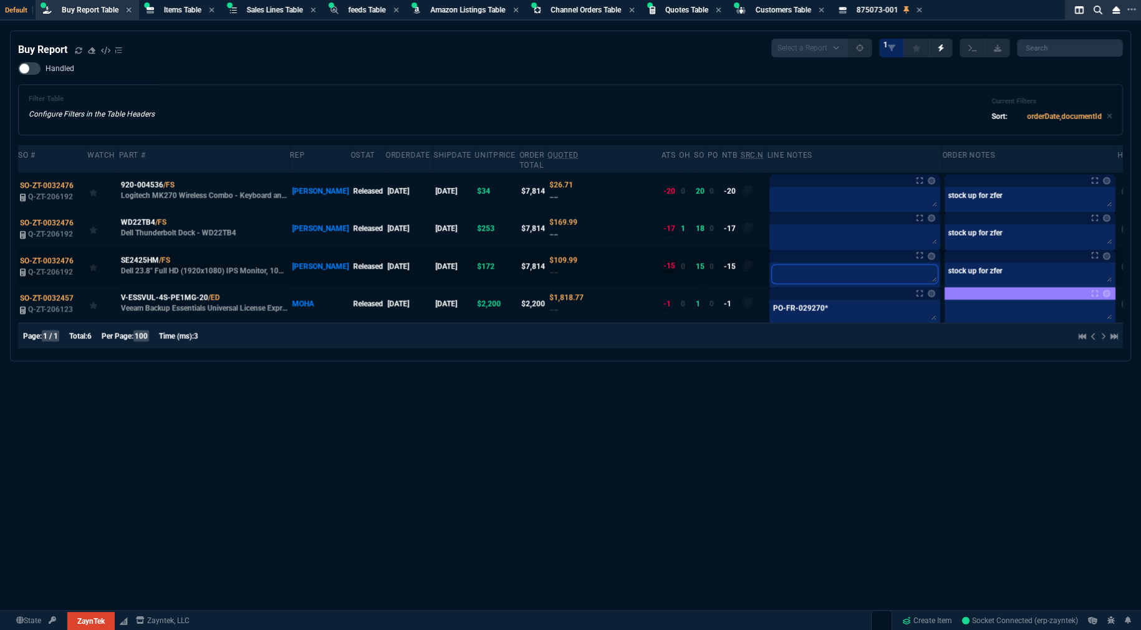
click at [799, 283] on textarea at bounding box center [855, 274] width 166 height 19
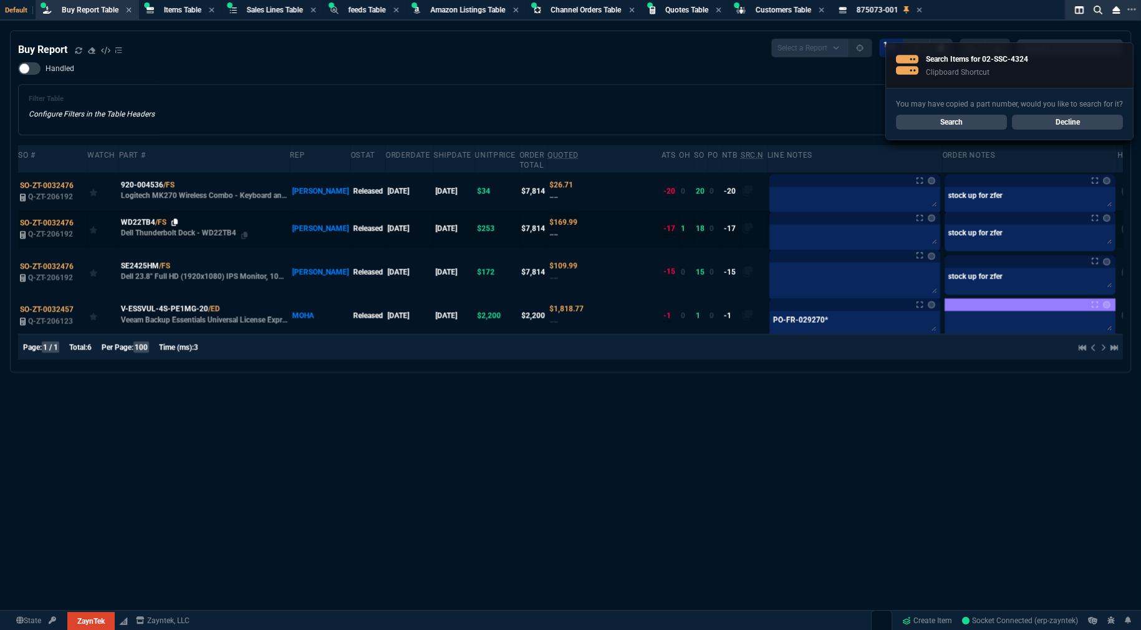
click at [175, 219] on icon at bounding box center [174, 222] width 7 height 7
